Goal: Navigation & Orientation: Find specific page/section

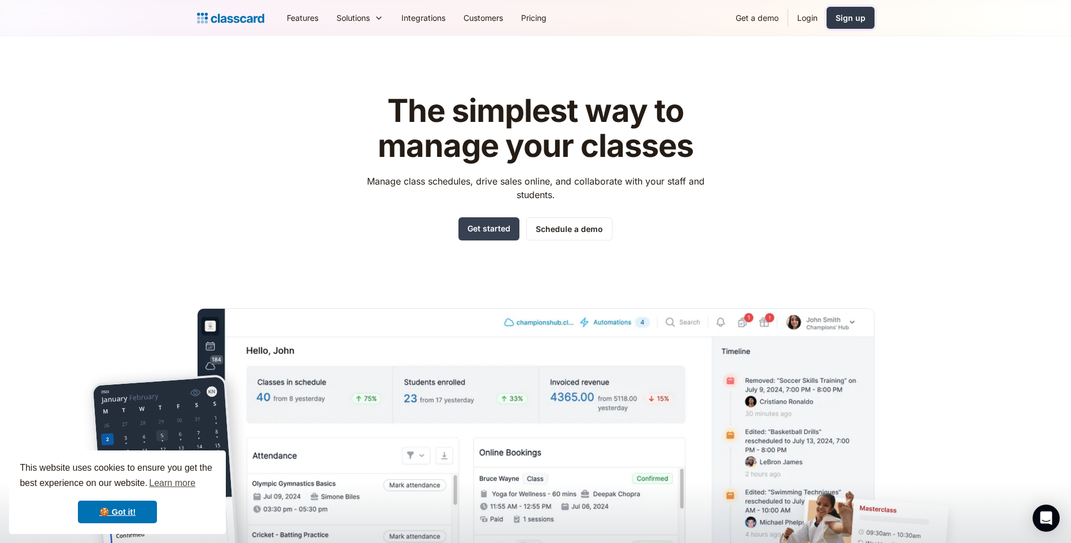
click at [851, 15] on div "Sign up" at bounding box center [850, 18] width 30 height 12
click at [796, 19] on link "Login" at bounding box center [807, 17] width 38 height 25
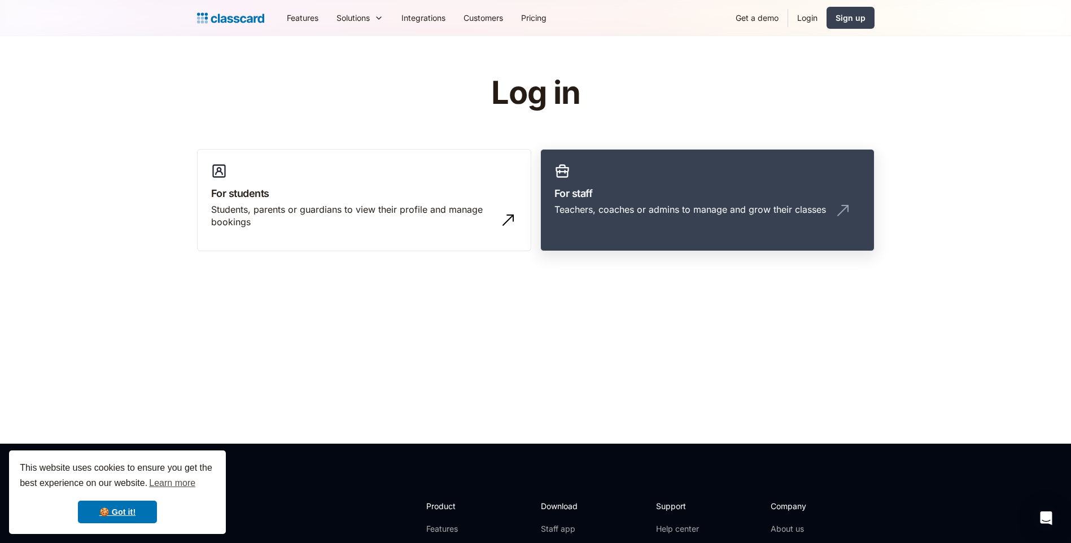
click at [651, 188] on h3 "For staff" at bounding box center [707, 193] width 306 height 15
